Goal: Transaction & Acquisition: Purchase product/service

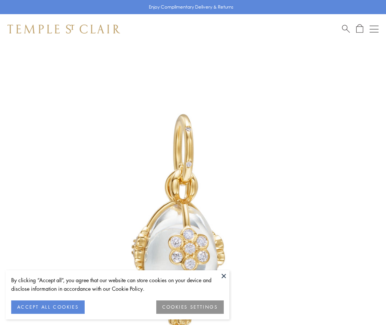
scroll to position [18, 0]
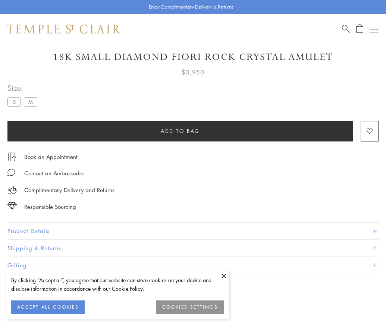
click at [180, 131] on span "Add to bag" at bounding box center [180, 131] width 39 height 8
